Goal: Navigation & Orientation: Find specific page/section

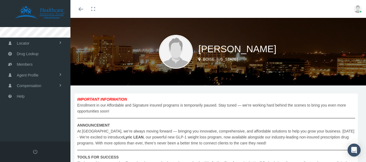
scroll to position [133, 0]
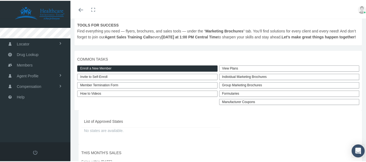
click at [249, 88] on div "Group Marketing Brochures" at bounding box center [289, 84] width 140 height 6
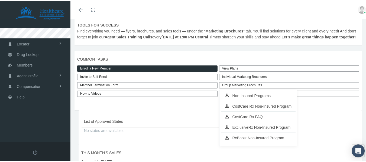
click at [179, 124] on span "List of Approved States" at bounding box center [150, 121] width 133 height 6
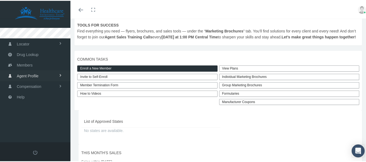
click at [35, 75] on span "Agent Profile" at bounding box center [28, 75] width 22 height 10
click at [18, 87] on span "View" at bounding box center [20, 86] width 8 height 9
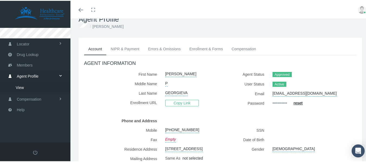
scroll to position [17, 0]
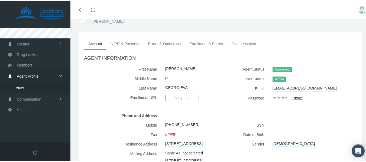
click at [129, 45] on link "NIPR & Payment" at bounding box center [124, 43] width 37 height 12
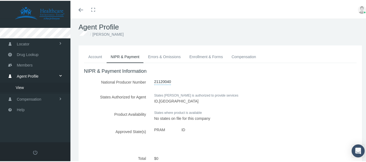
scroll to position [4, 0]
click at [243, 56] on link "Compensation" at bounding box center [243, 56] width 33 height 12
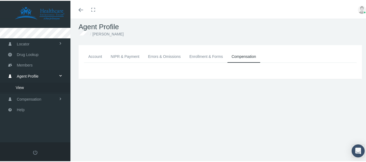
click at [199, 55] on link "Enrollment & Forms" at bounding box center [206, 56] width 42 height 12
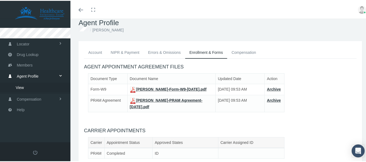
scroll to position [0, 0]
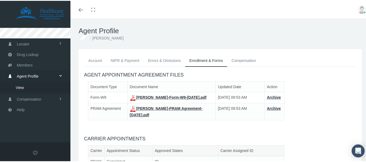
click at [92, 57] on link "Account" at bounding box center [95, 60] width 22 height 12
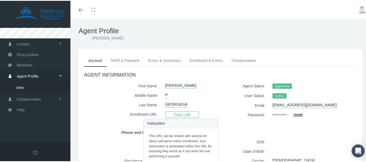
click at [188, 112] on span "Copy Link" at bounding box center [182, 114] width 34 height 6
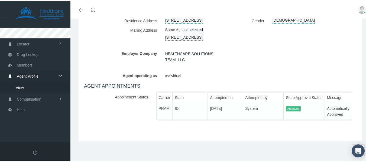
scroll to position [24, 0]
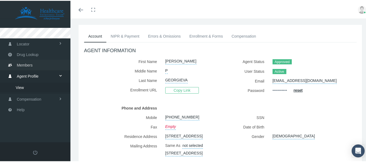
click at [30, 64] on span "Members" at bounding box center [25, 64] width 16 height 10
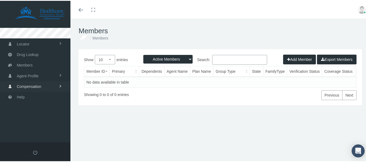
click at [31, 86] on span "Compensation" at bounding box center [29, 86] width 24 height 10
click at [43, 97] on span "Compensation Summary" at bounding box center [37, 97] width 42 height 9
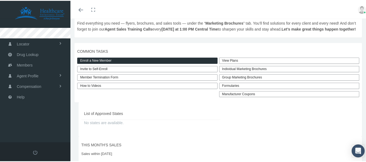
scroll to position [131, 0]
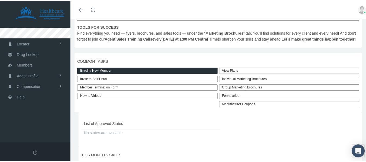
click at [256, 90] on div "Group Marketing Brochures" at bounding box center [289, 87] width 140 height 6
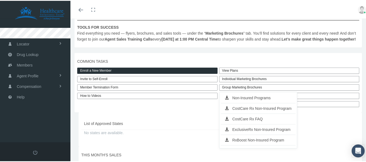
click at [259, 64] on span "COMMON TASKS" at bounding box center [218, 61] width 282 height 6
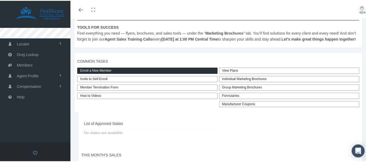
click at [250, 107] on link "Manufacturer Coupons" at bounding box center [289, 103] width 140 height 6
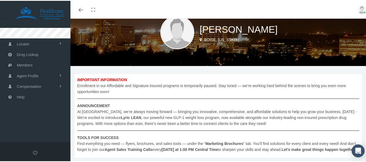
scroll to position [0, 0]
